Goal: Task Accomplishment & Management: Manage account settings

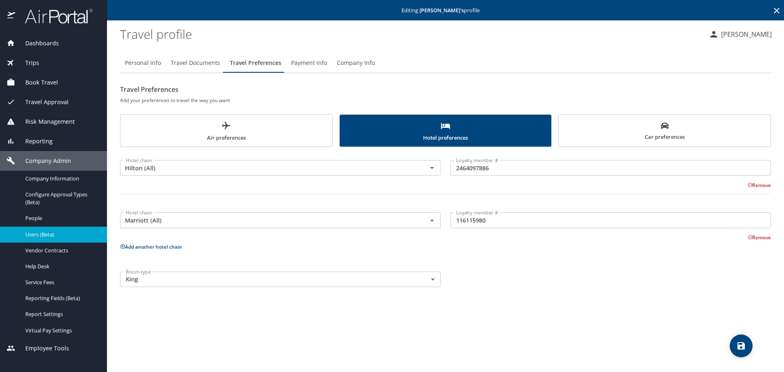
click at [773, 9] on icon at bounding box center [777, 11] width 10 height 10
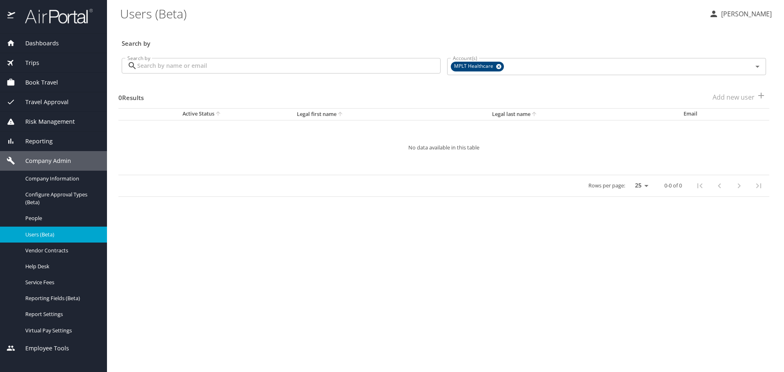
click at [347, 65] on input "Search by" at bounding box center [288, 66] width 303 height 16
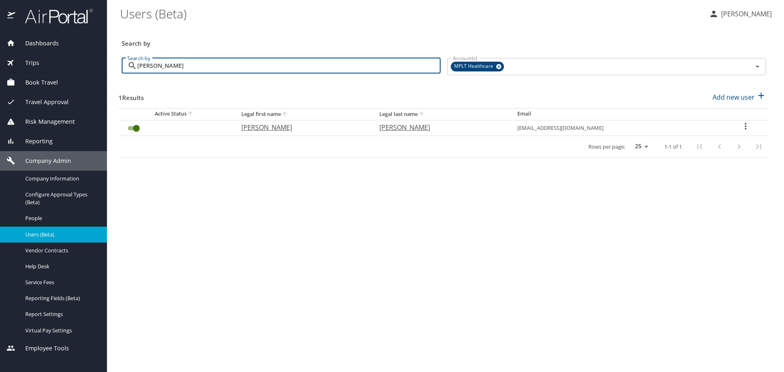
type input "[PERSON_NAME]"
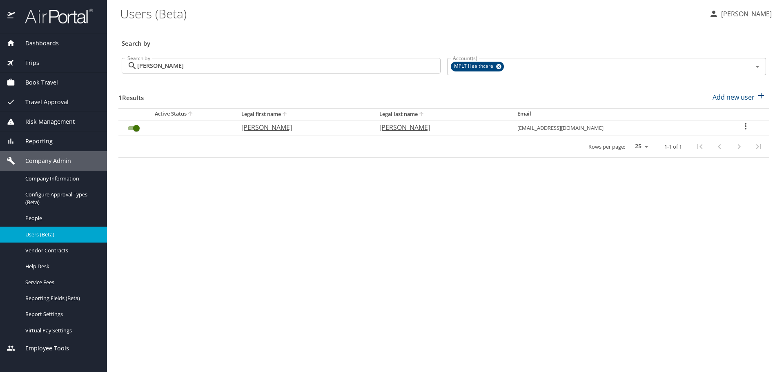
click at [261, 128] on p "[PERSON_NAME]" at bounding box center [302, 128] width 122 height 10
select select "US"
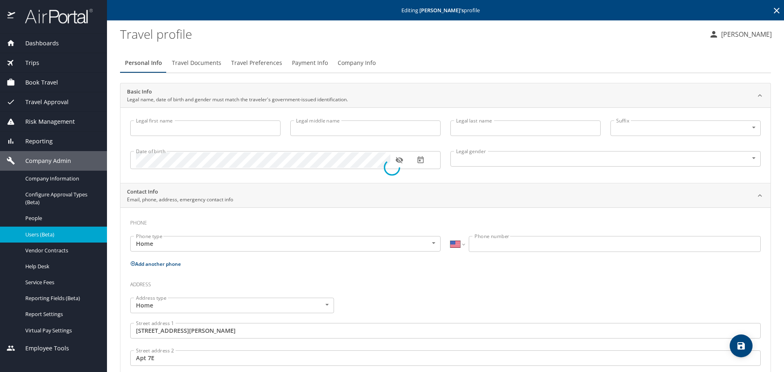
type input "[PERSON_NAME]"
type input "[DEMOGRAPHIC_DATA]"
type input "[PERSON_NAME]"
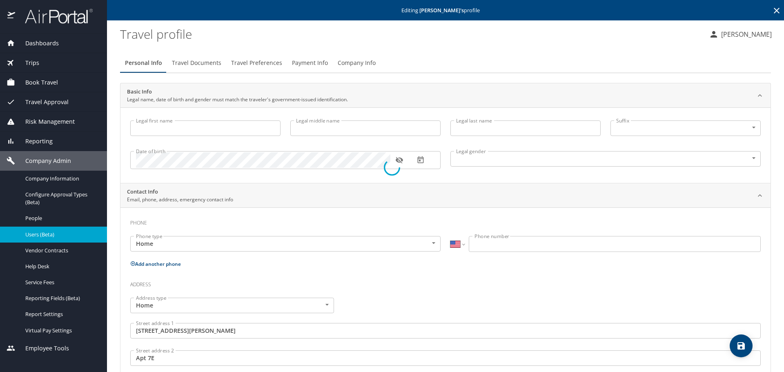
type input "[PERSON_NAME]"
type input "[PHONE_NUMBER]"
type input "[GEOGRAPHIC_DATA]"
type input "[US_STATE]"
select select "US"
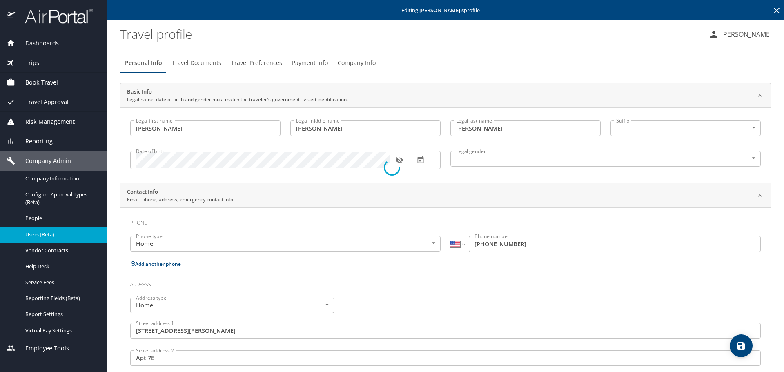
select select "US"
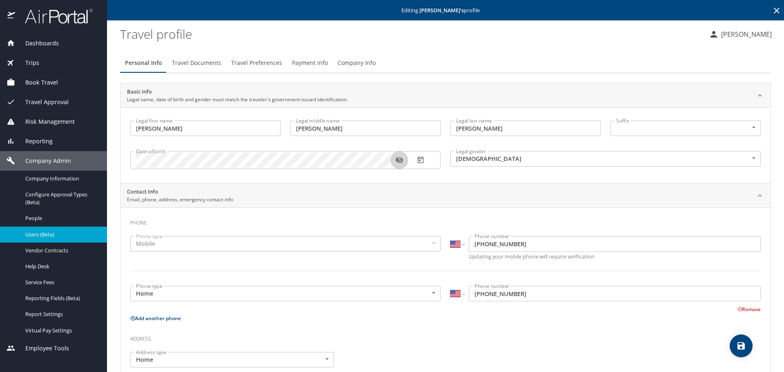
click at [399, 161] on icon "button" at bounding box center [399, 160] width 8 height 8
click at [250, 62] on span "Travel Preferences" at bounding box center [256, 63] width 51 height 10
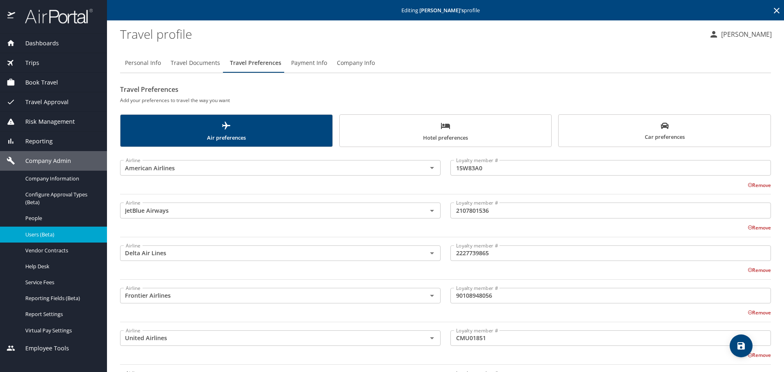
click at [358, 62] on span "Company Info" at bounding box center [356, 63] width 38 height 10
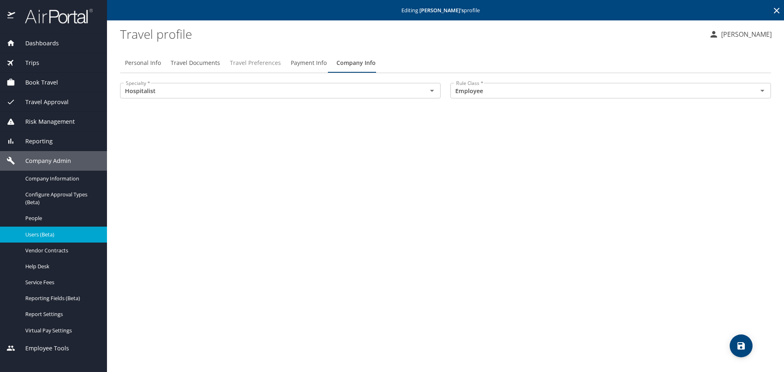
click at [238, 59] on span "Travel Preferences" at bounding box center [255, 63] width 51 height 10
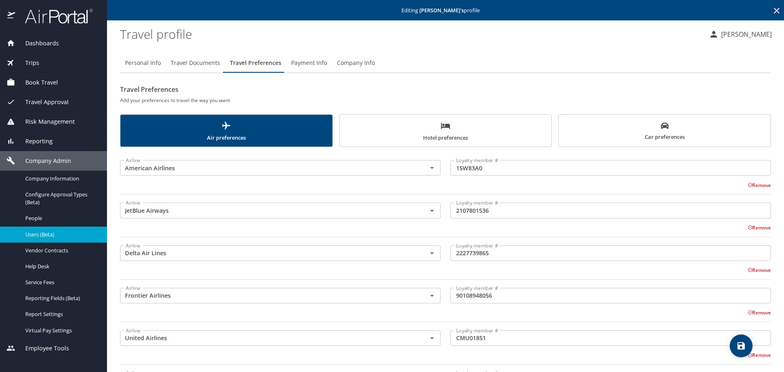
click at [380, 118] on button "Hotel preferences" at bounding box center [445, 130] width 213 height 33
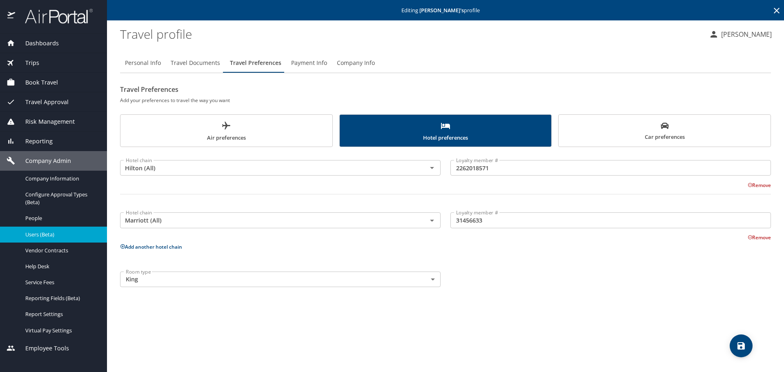
click at [613, 124] on span "Car preferences" at bounding box center [665, 132] width 202 height 20
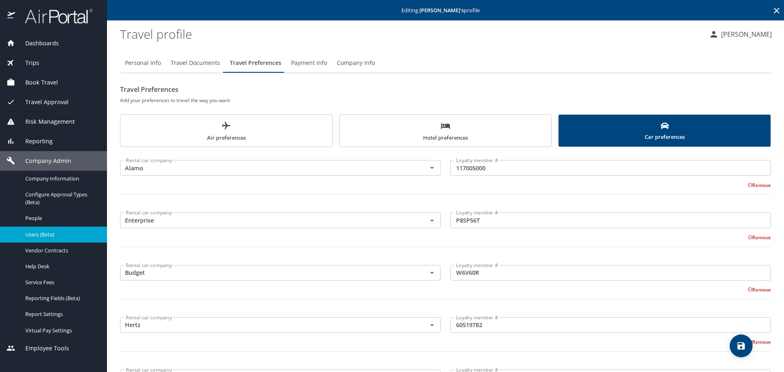
click at [279, 131] on span "Air preferences" at bounding box center [226, 132] width 202 height 22
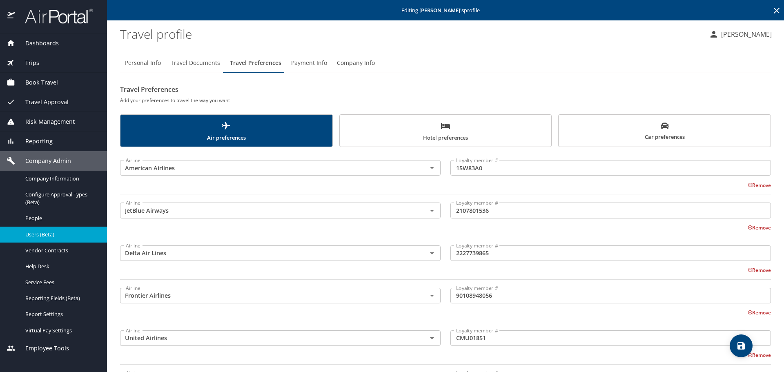
click at [609, 133] on span "Car preferences" at bounding box center [665, 132] width 202 height 20
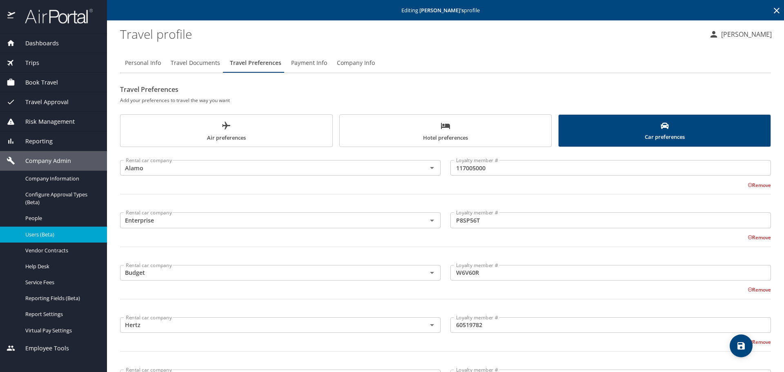
click at [283, 127] on span "Air preferences" at bounding box center [226, 132] width 202 height 22
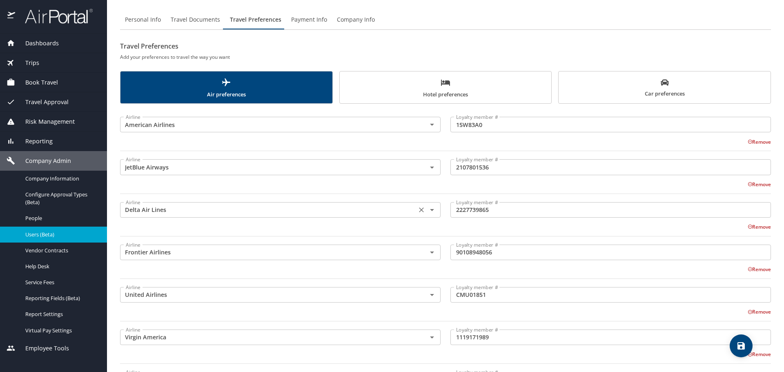
scroll to position [163, 0]
